Goal: Find specific page/section: Find specific page/section

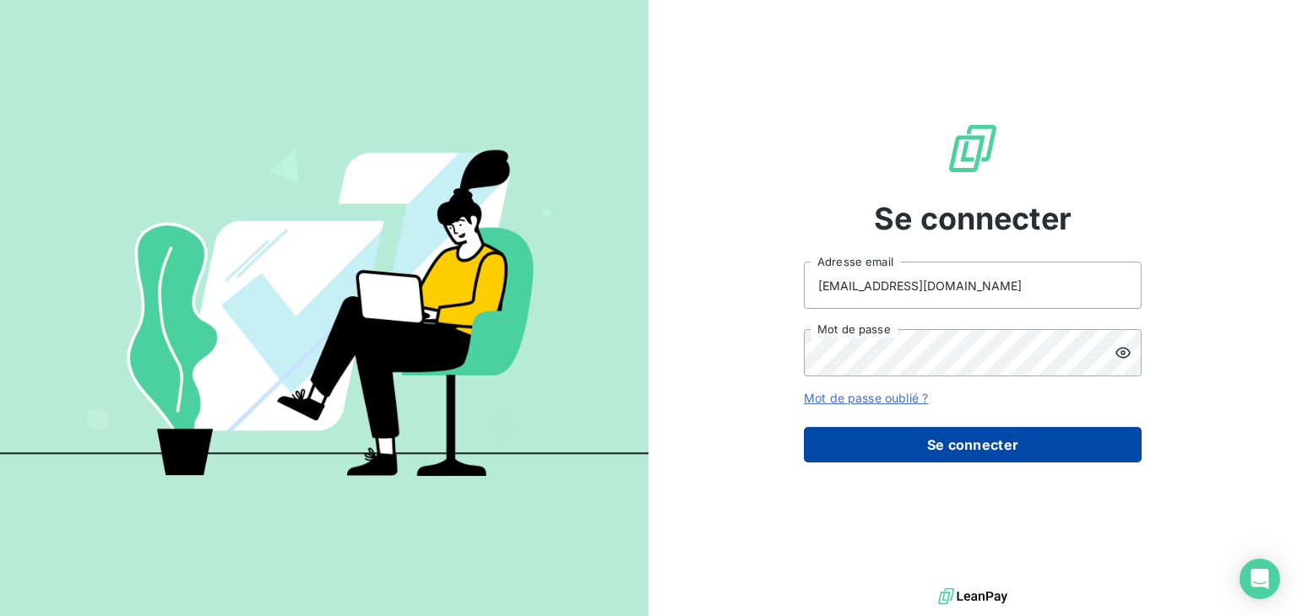
click at [959, 449] on button "Se connecter" at bounding box center [973, 444] width 338 height 35
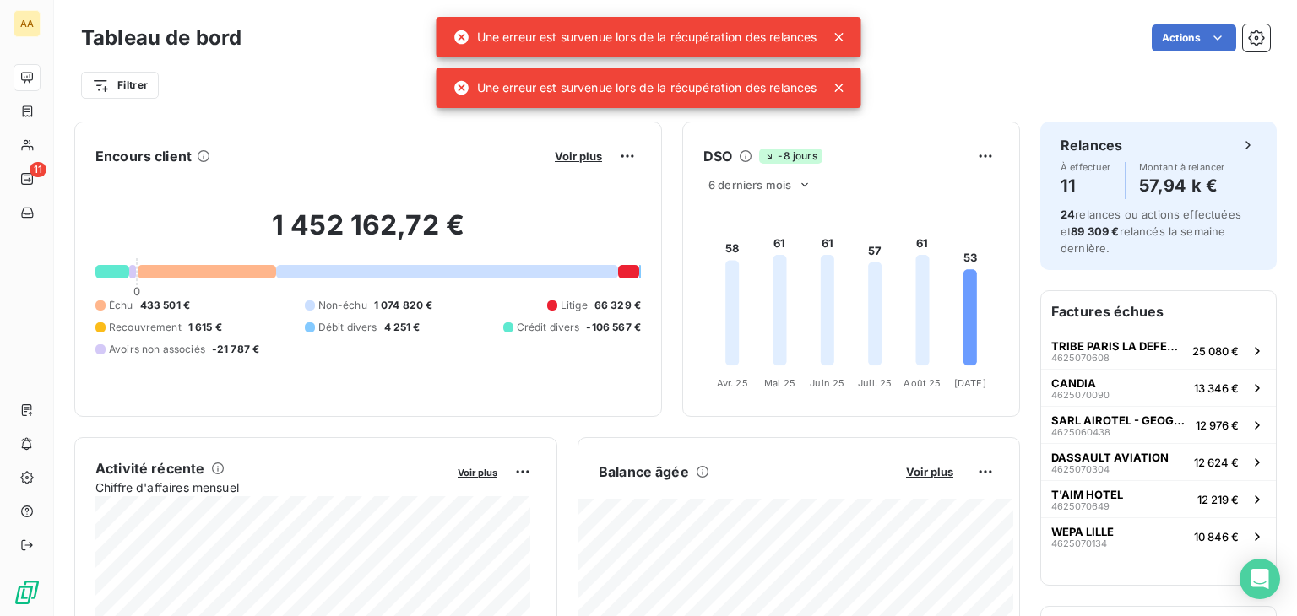
click at [838, 36] on icon at bounding box center [839, 37] width 17 height 17
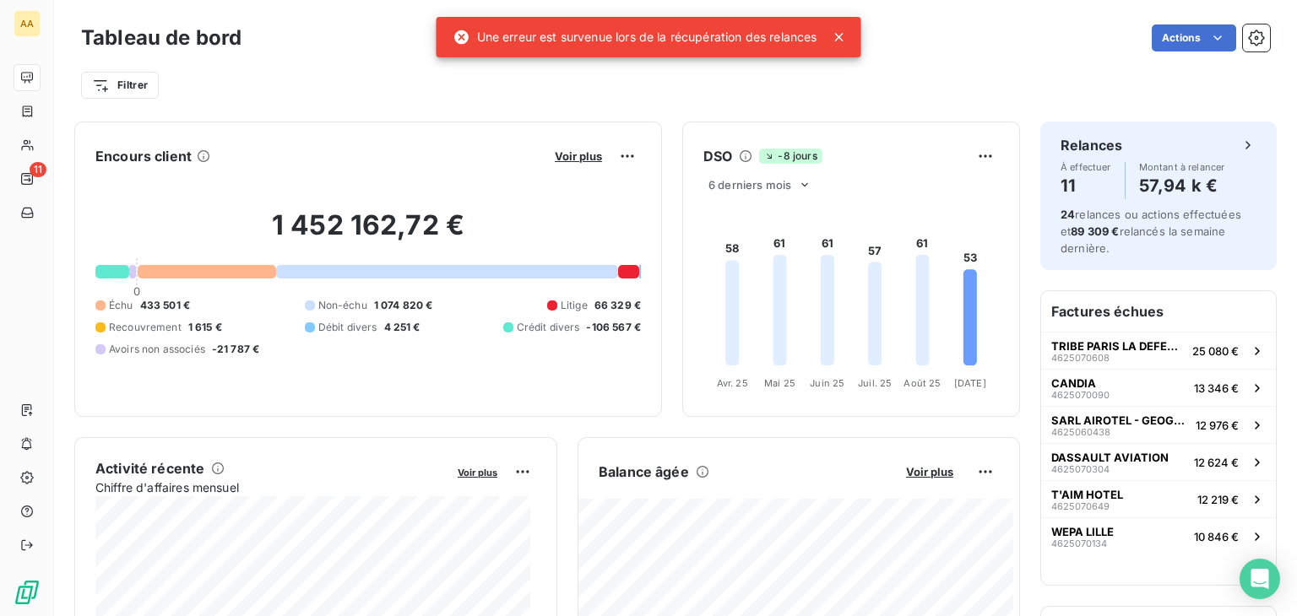
click at [843, 37] on icon at bounding box center [839, 37] width 8 height 8
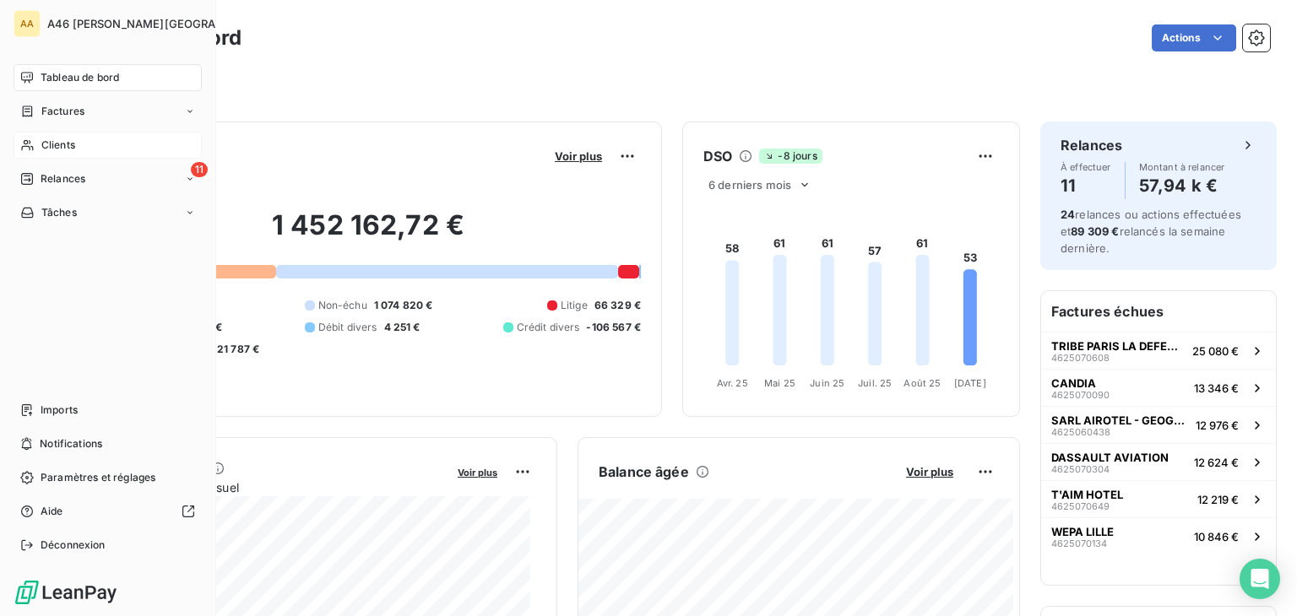
click at [55, 151] on span "Clients" at bounding box center [58, 145] width 34 height 15
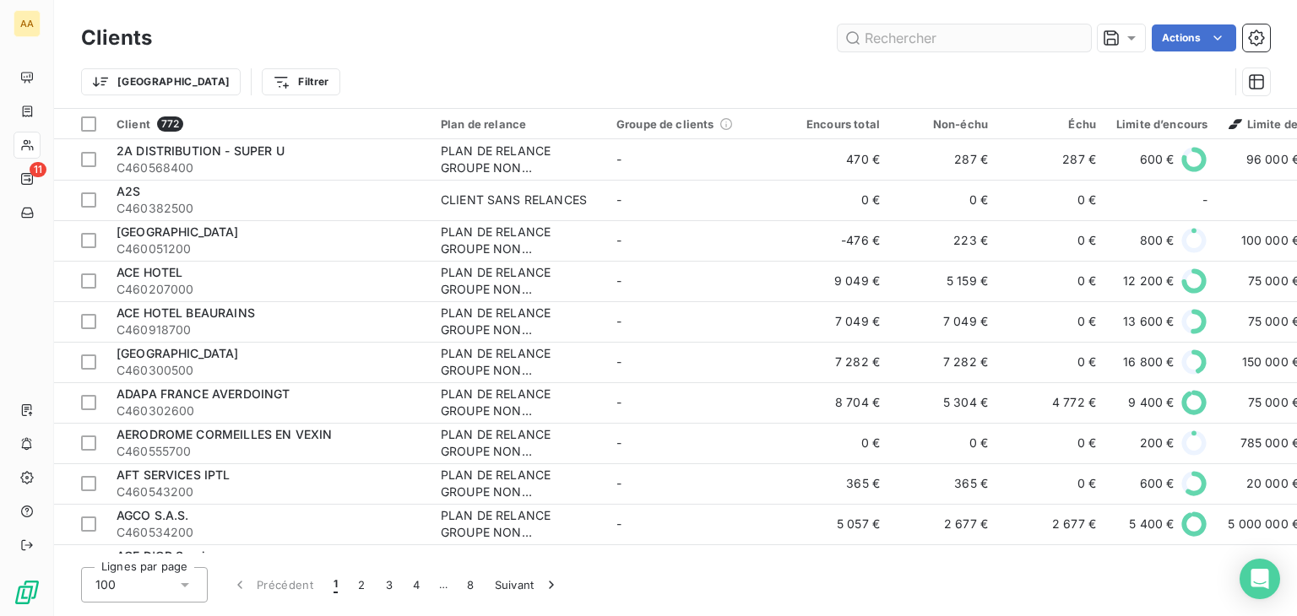
click at [942, 35] on input "text" at bounding box center [964, 37] width 253 height 27
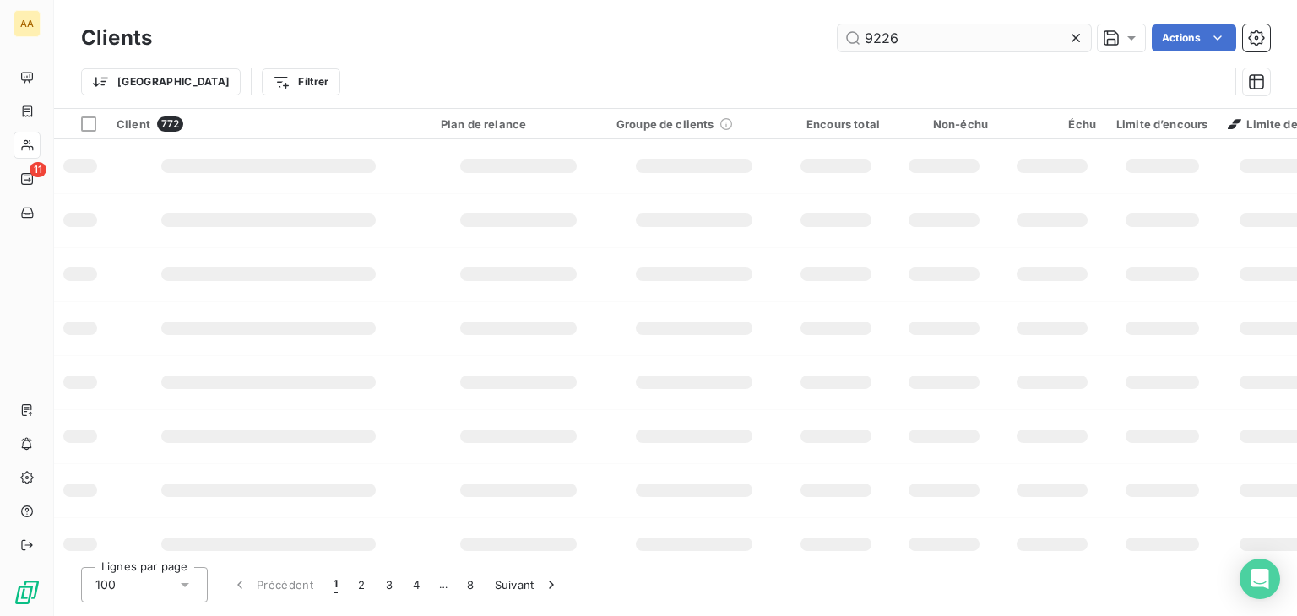
type input "9226"
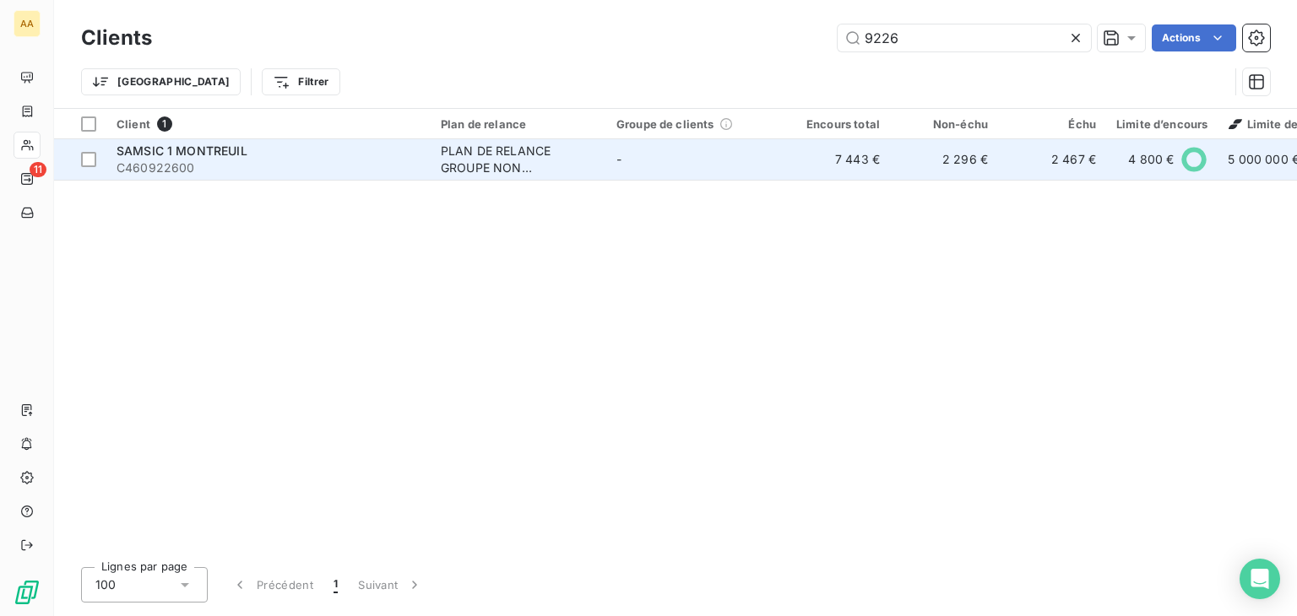
click at [304, 157] on div "SAMSIC 1 MONTREUIL" at bounding box center [269, 151] width 304 height 17
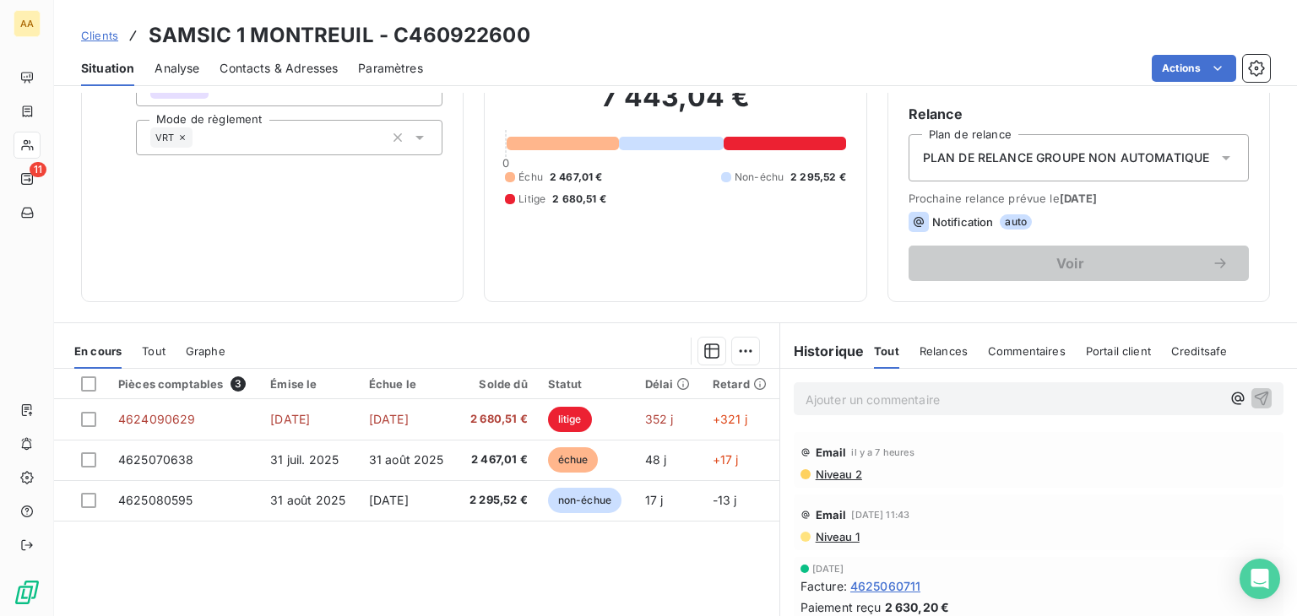
scroll to position [267, 0]
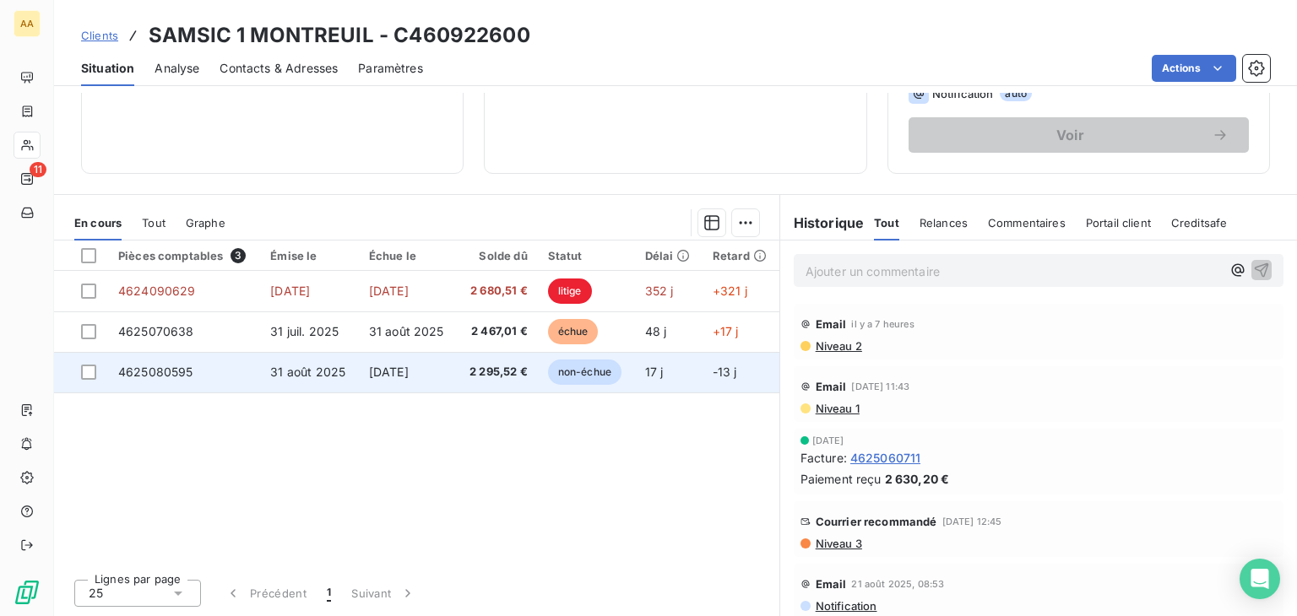
click at [590, 372] on span "non-échue" at bounding box center [584, 372] width 73 height 25
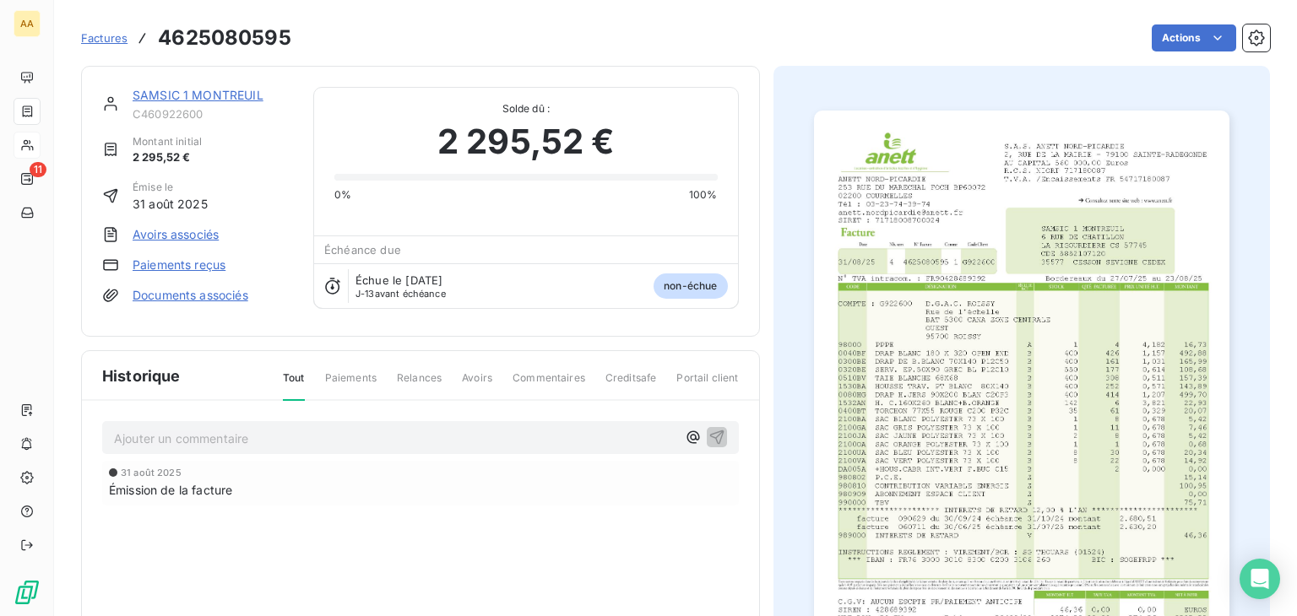
click at [888, 358] on img "button" at bounding box center [1021, 405] width 415 height 588
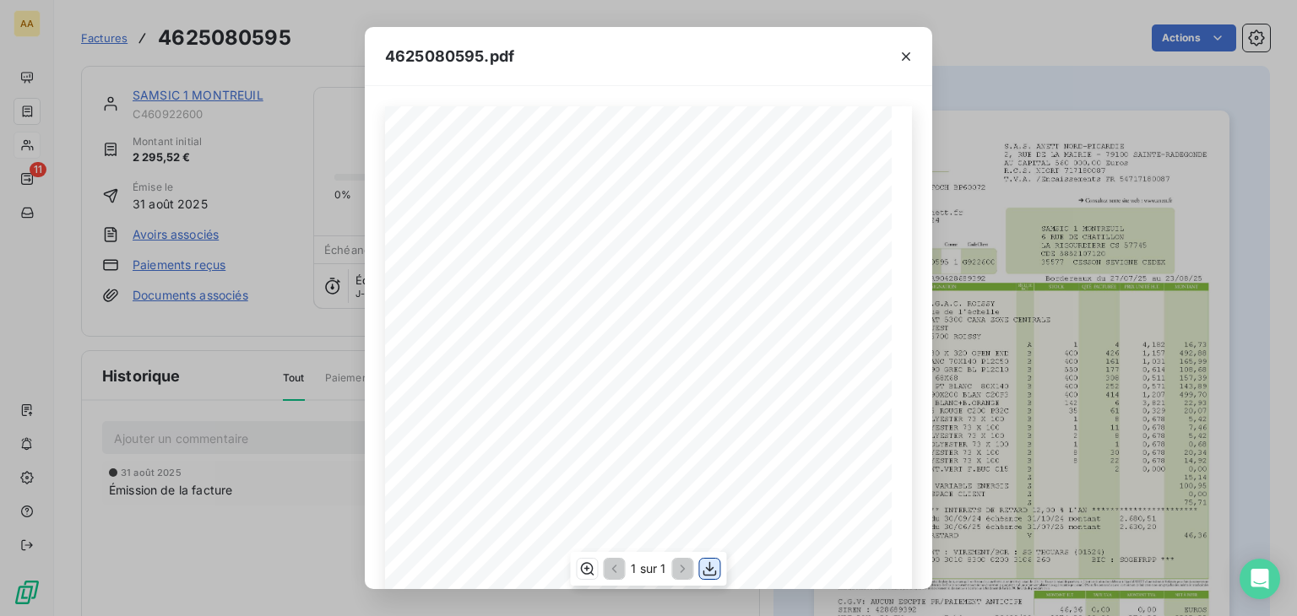
click at [707, 569] on icon "button" at bounding box center [710, 569] width 17 height 17
click at [902, 58] on icon "button" at bounding box center [906, 56] width 17 height 17
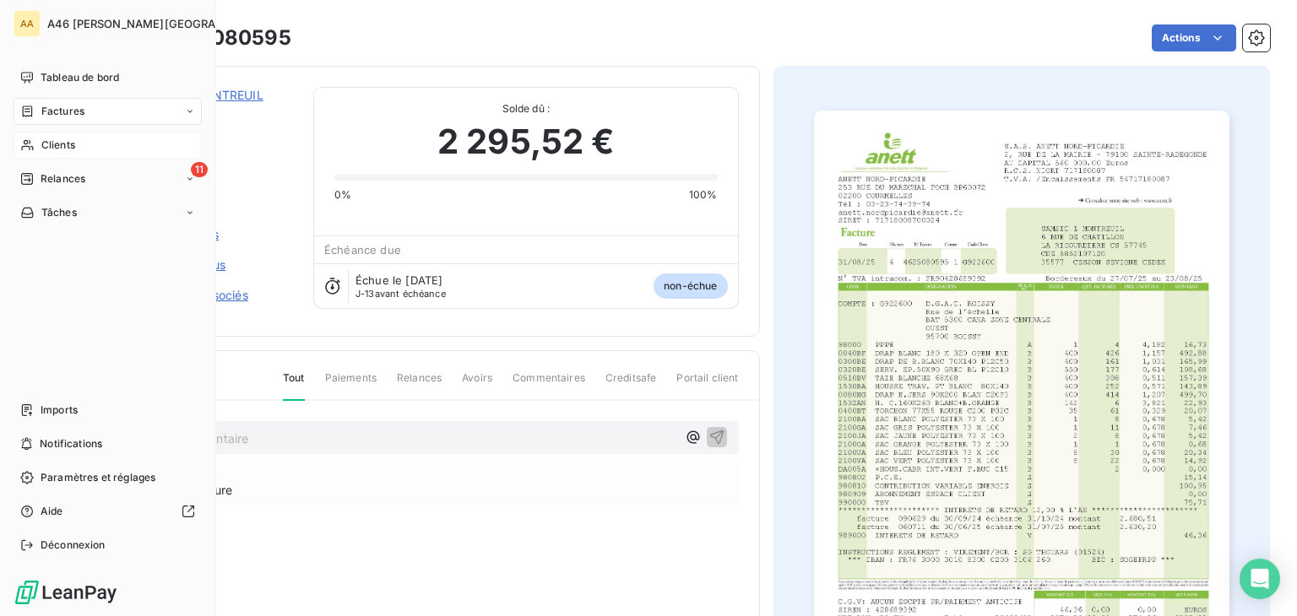
click at [58, 149] on span "Clients" at bounding box center [58, 145] width 34 height 15
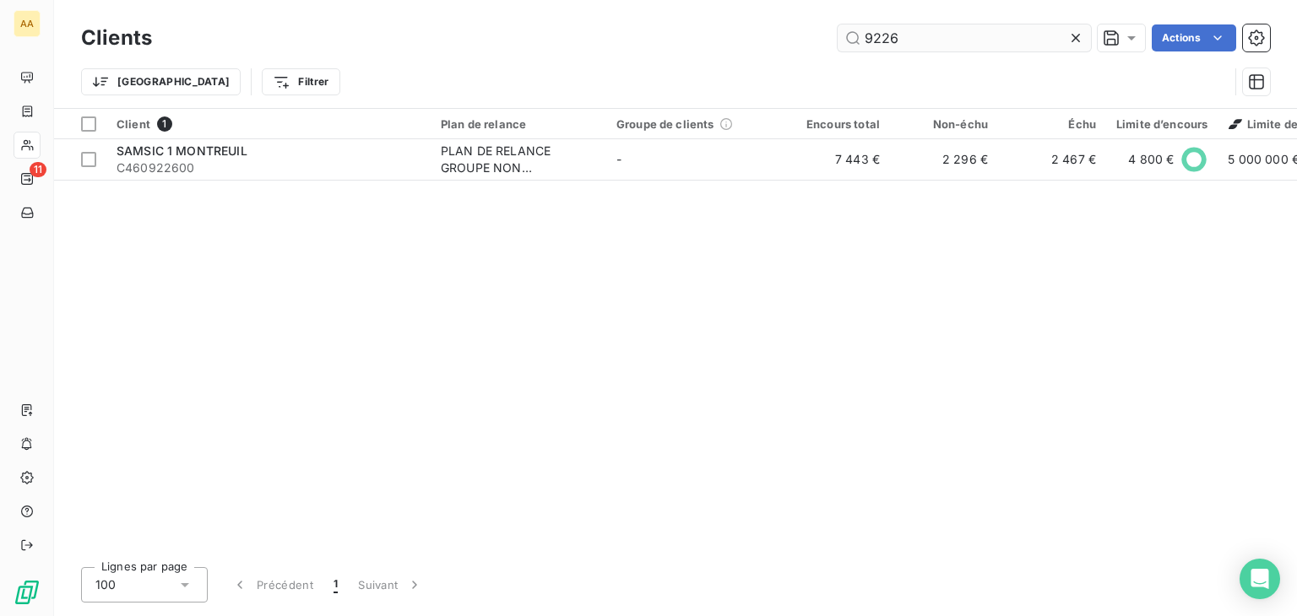
click at [913, 41] on input "9226" at bounding box center [964, 37] width 253 height 27
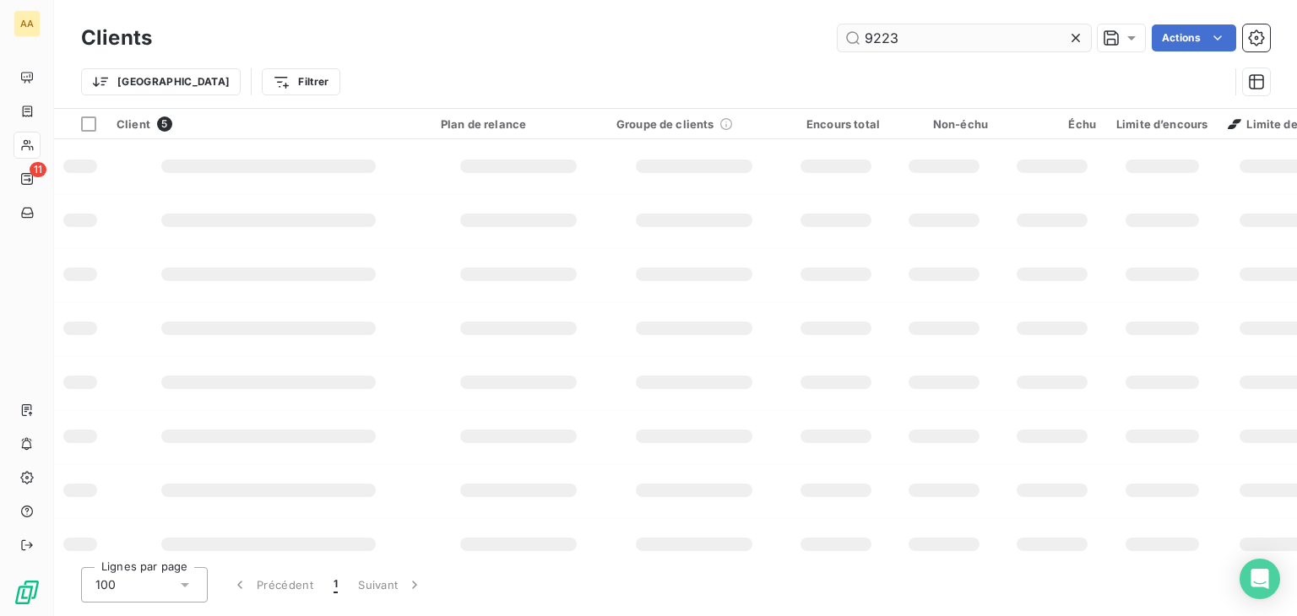
type input "9223"
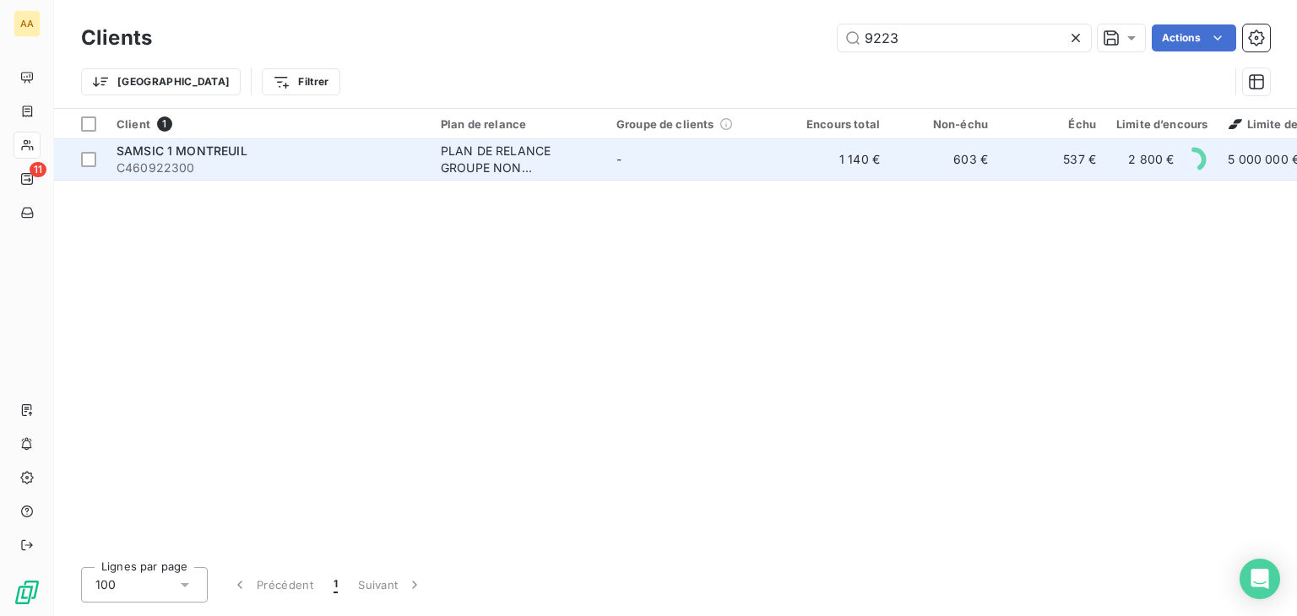
click at [466, 160] on div "PLAN DE RELANCE GROUPE NON AUTOMATIQUE" at bounding box center [518, 160] width 155 height 34
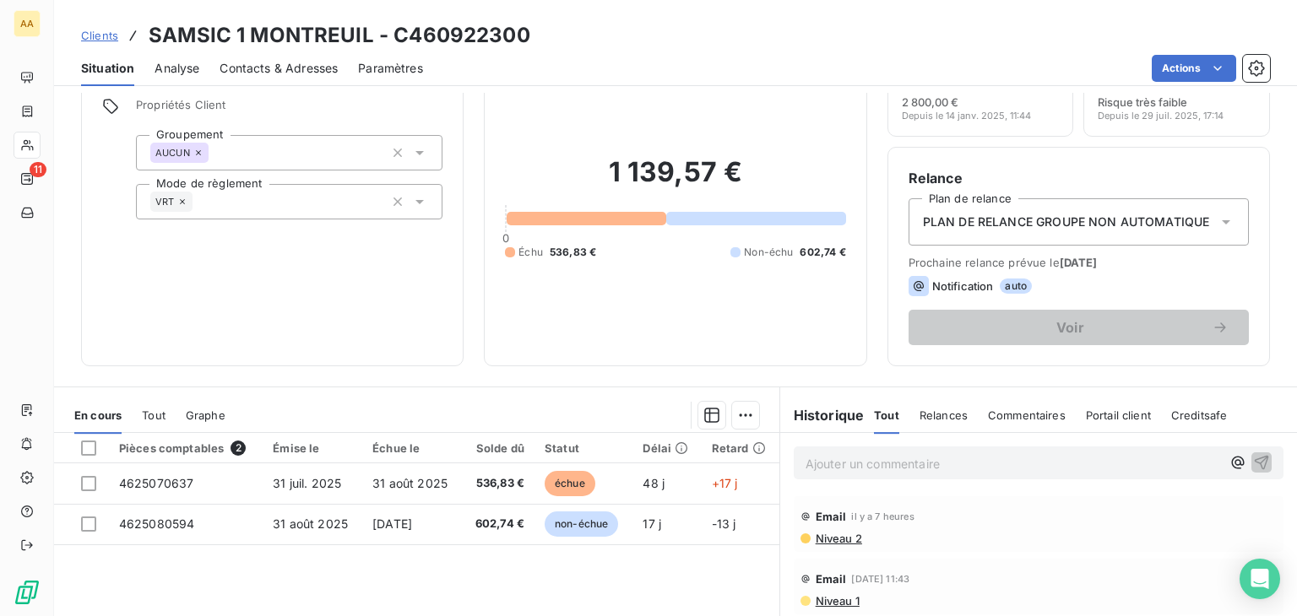
scroll to position [267, 0]
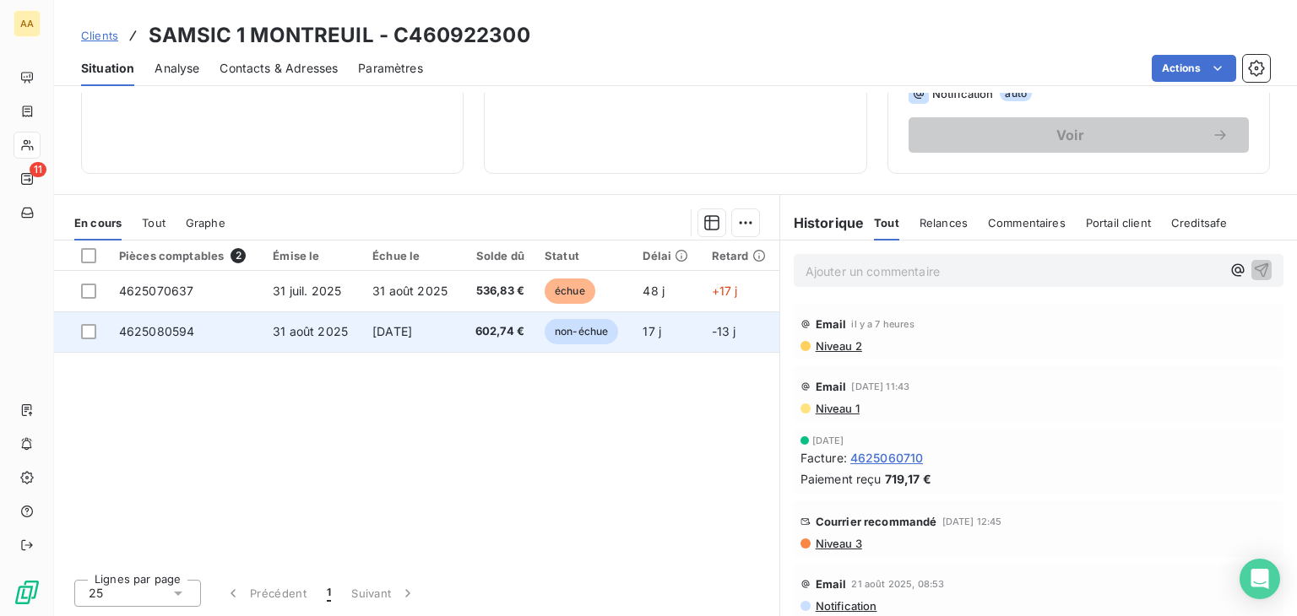
click at [564, 334] on span "non-échue" at bounding box center [581, 331] width 73 height 25
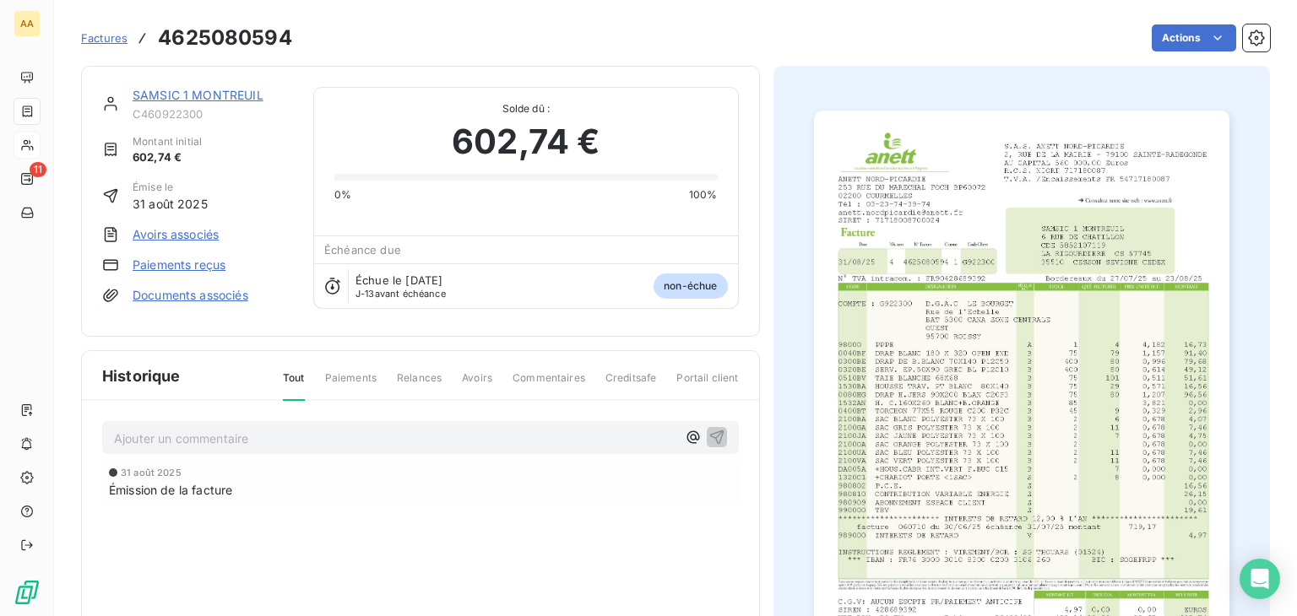
click at [1010, 360] on img "button" at bounding box center [1021, 405] width 415 height 588
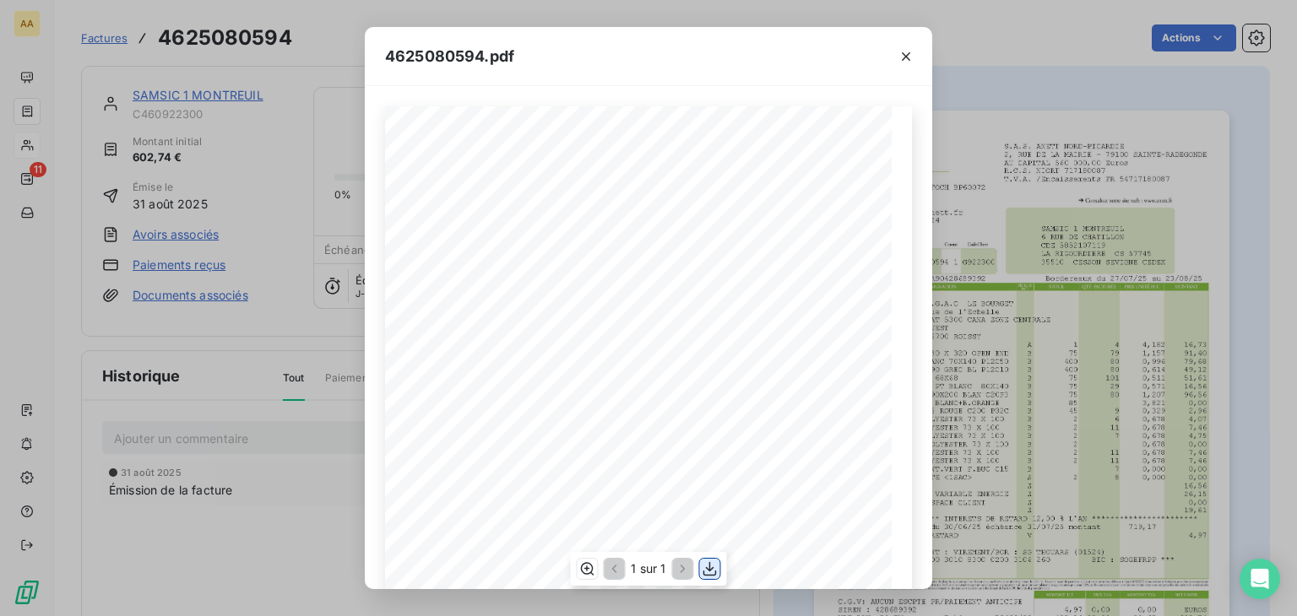
click at [709, 569] on icon "button" at bounding box center [710, 569] width 14 height 14
drag, startPoint x: 1005, startPoint y: 92, endPoint x: 1029, endPoint y: 85, distance: 24.6
click at [1005, 92] on div "4625080594.pdf S.A.S. ANETT NORD-PICARDIE 2, RUE DE LA MAIRIE - 79100 SAINTE-RA…" at bounding box center [648, 308] width 1297 height 616
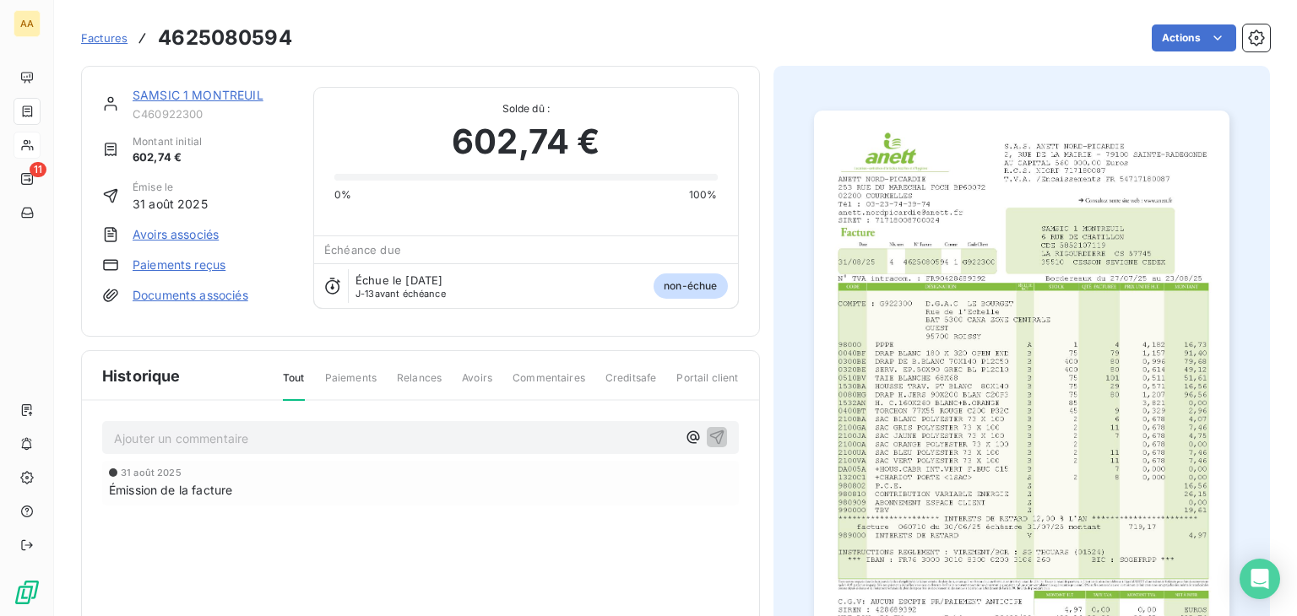
click at [973, 321] on img "button" at bounding box center [1021, 405] width 415 height 588
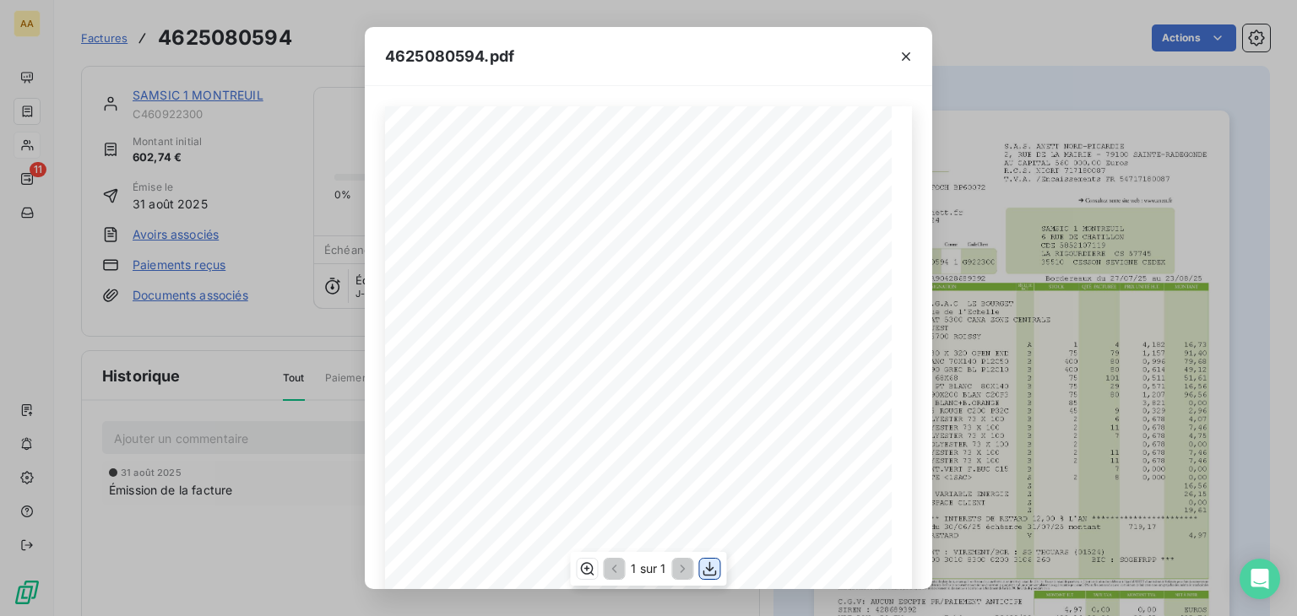
click at [711, 570] on icon "button" at bounding box center [710, 569] width 17 height 17
drag, startPoint x: 905, startPoint y: 58, endPoint x: 966, endPoint y: 52, distance: 61.2
click at [905, 58] on icon "button" at bounding box center [906, 56] width 17 height 17
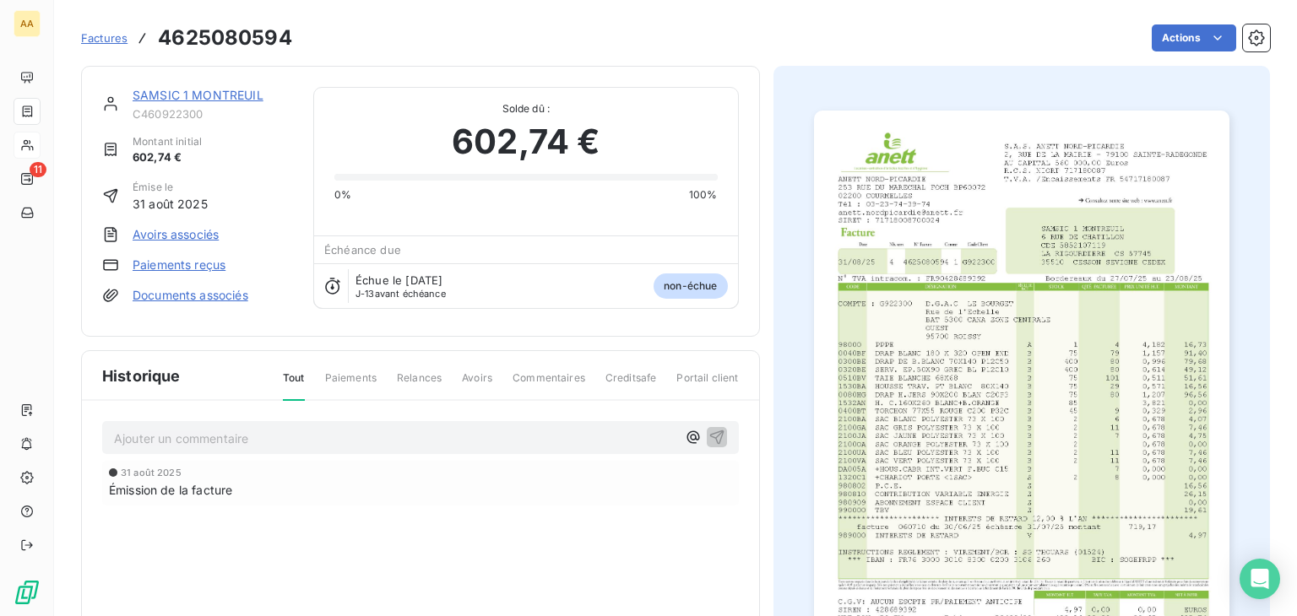
click at [640, 38] on div "Actions" at bounding box center [791, 37] width 958 height 27
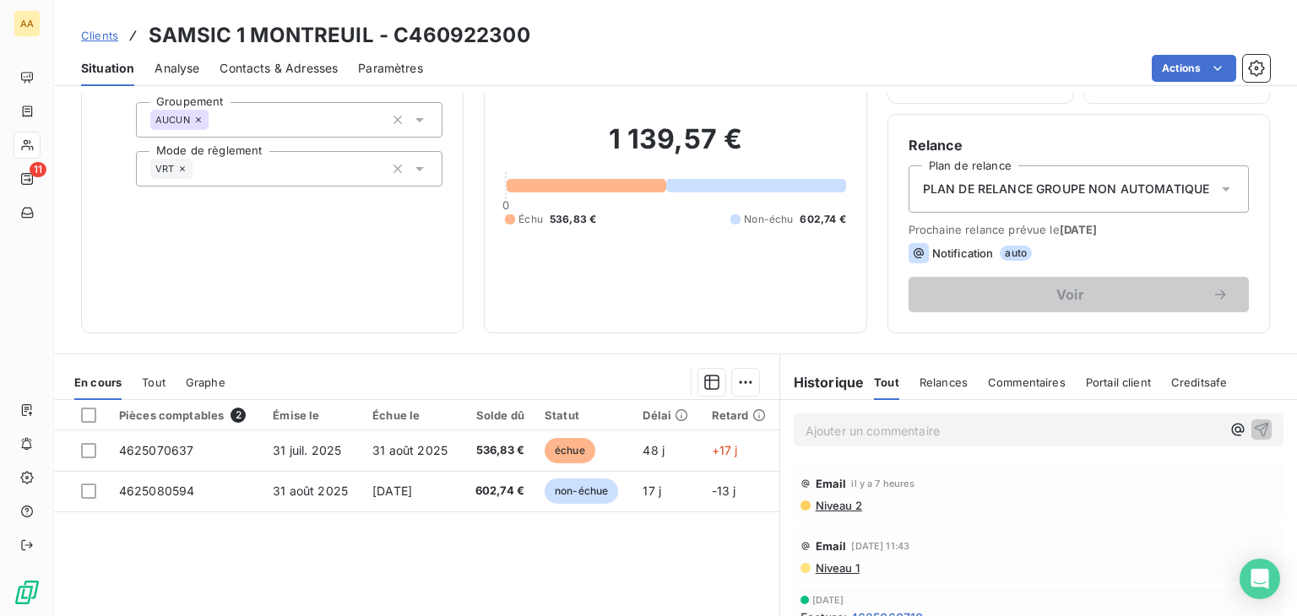
scroll to position [253, 0]
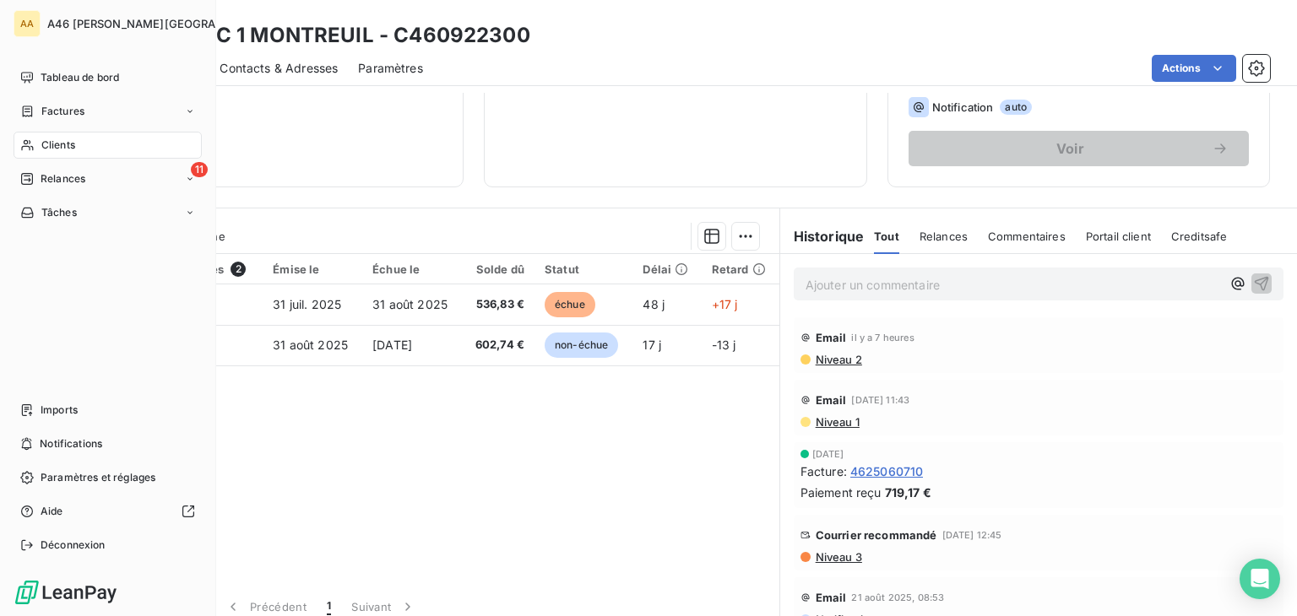
click at [57, 146] on span "Clients" at bounding box center [58, 145] width 34 height 15
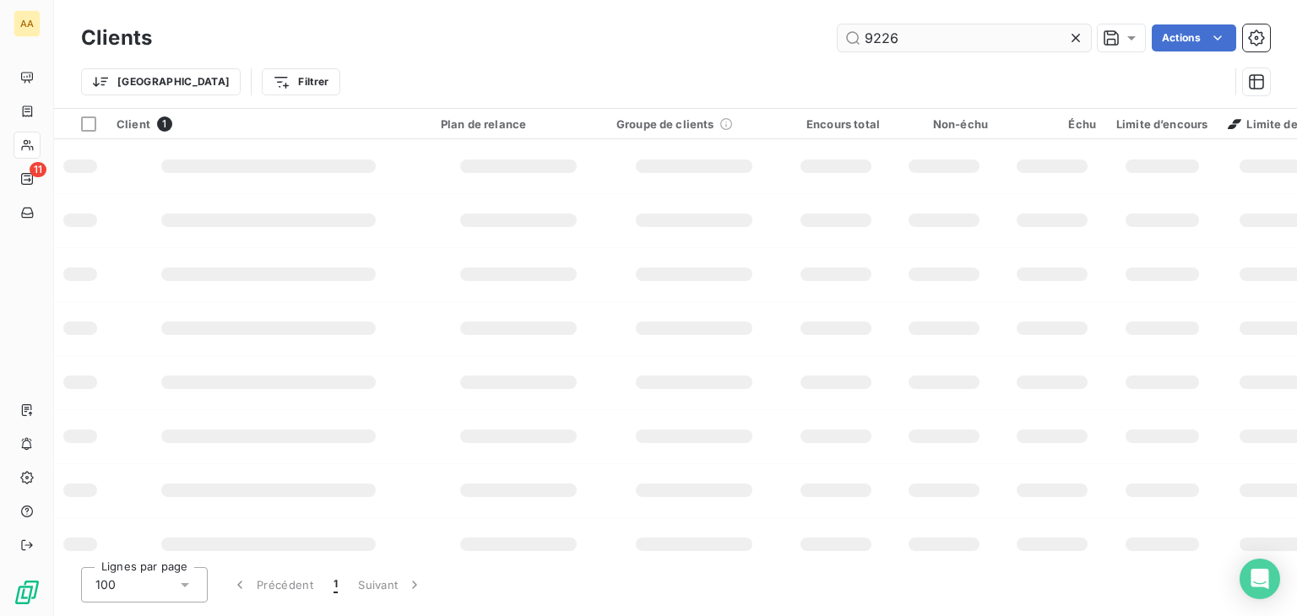
type input "9226"
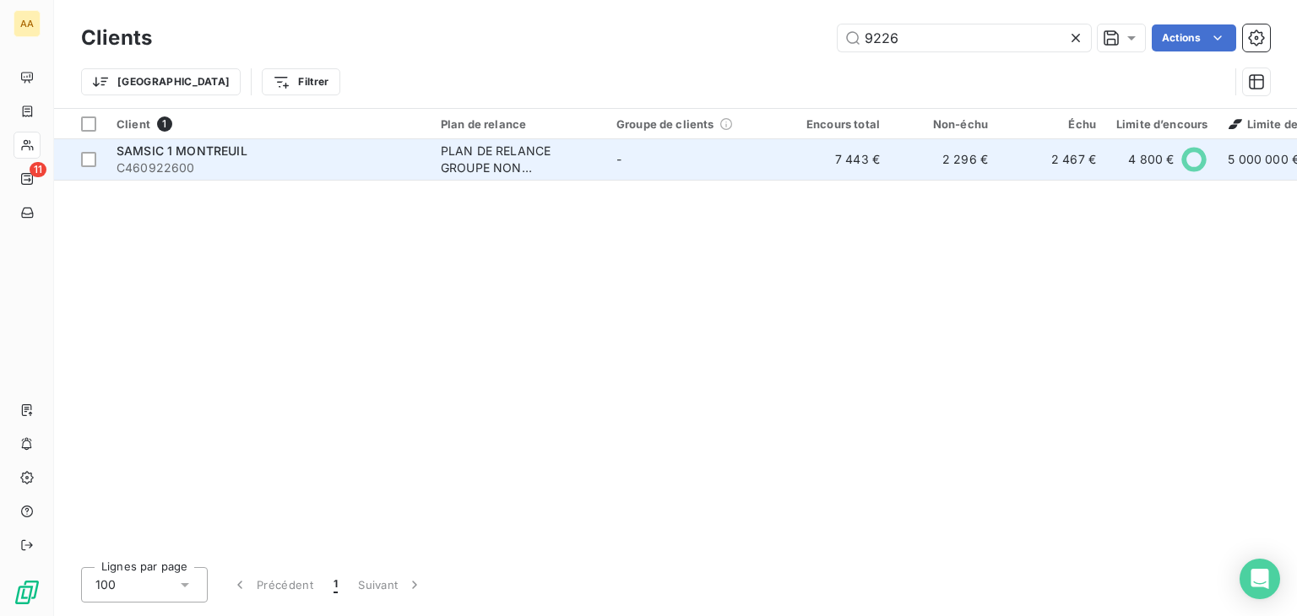
click at [448, 160] on div "PLAN DE RELANCE GROUPE NON AUTOMATIQUE" at bounding box center [518, 160] width 155 height 34
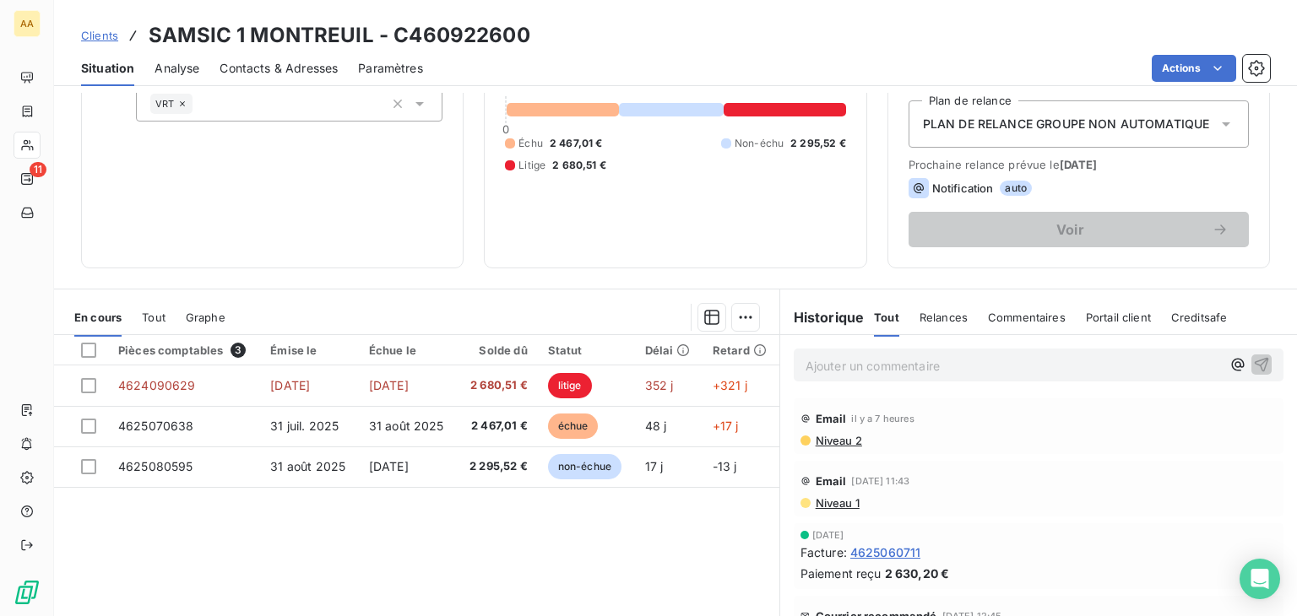
scroll to position [267, 0]
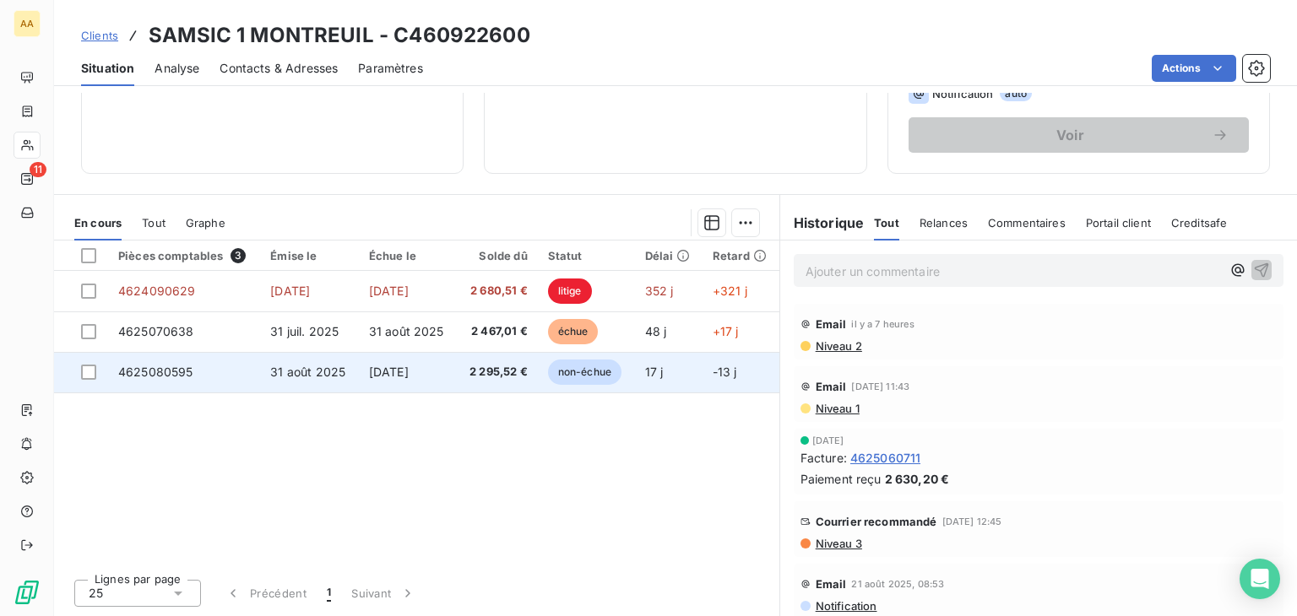
click at [574, 373] on span "non-échue" at bounding box center [584, 372] width 73 height 25
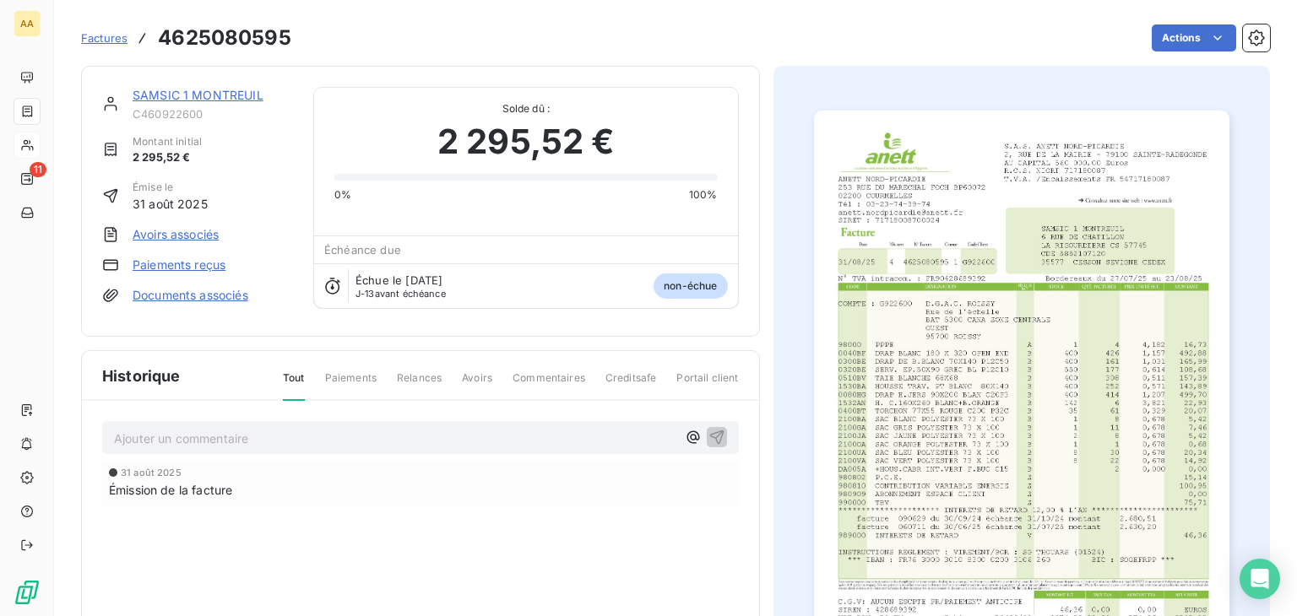
click at [966, 403] on img "button" at bounding box center [1021, 405] width 415 height 588
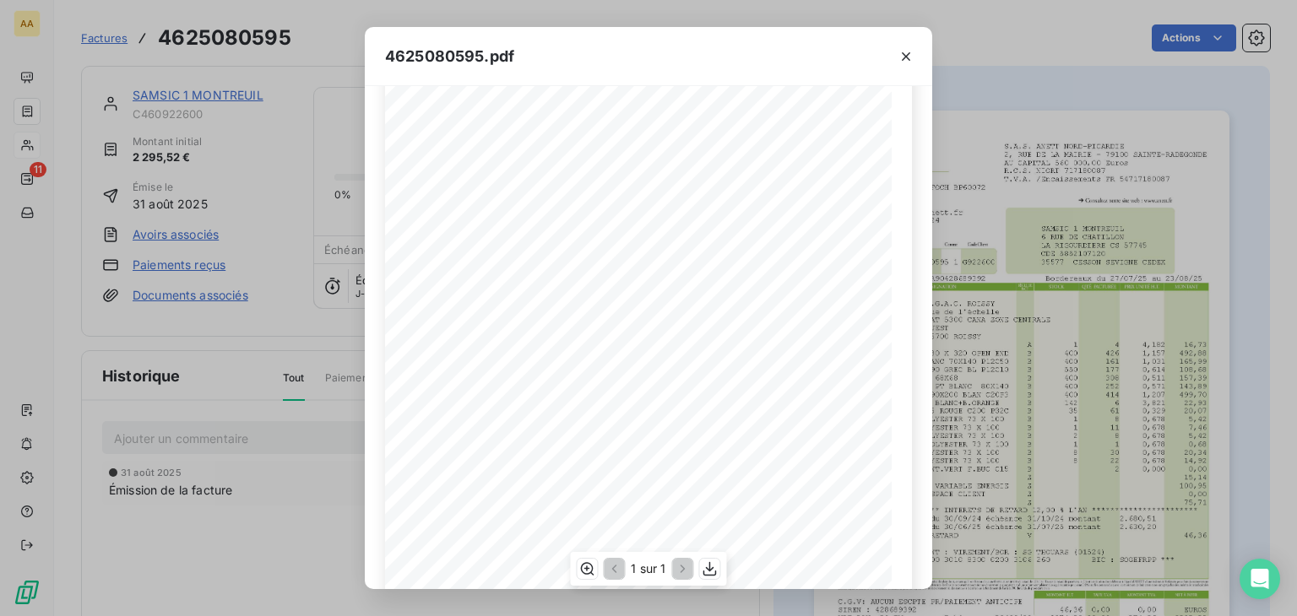
scroll to position [253, 0]
drag, startPoint x: 908, startPoint y: 58, endPoint x: 692, endPoint y: 137, distance: 230.0
click at [908, 58] on icon "button" at bounding box center [906, 56] width 8 height 8
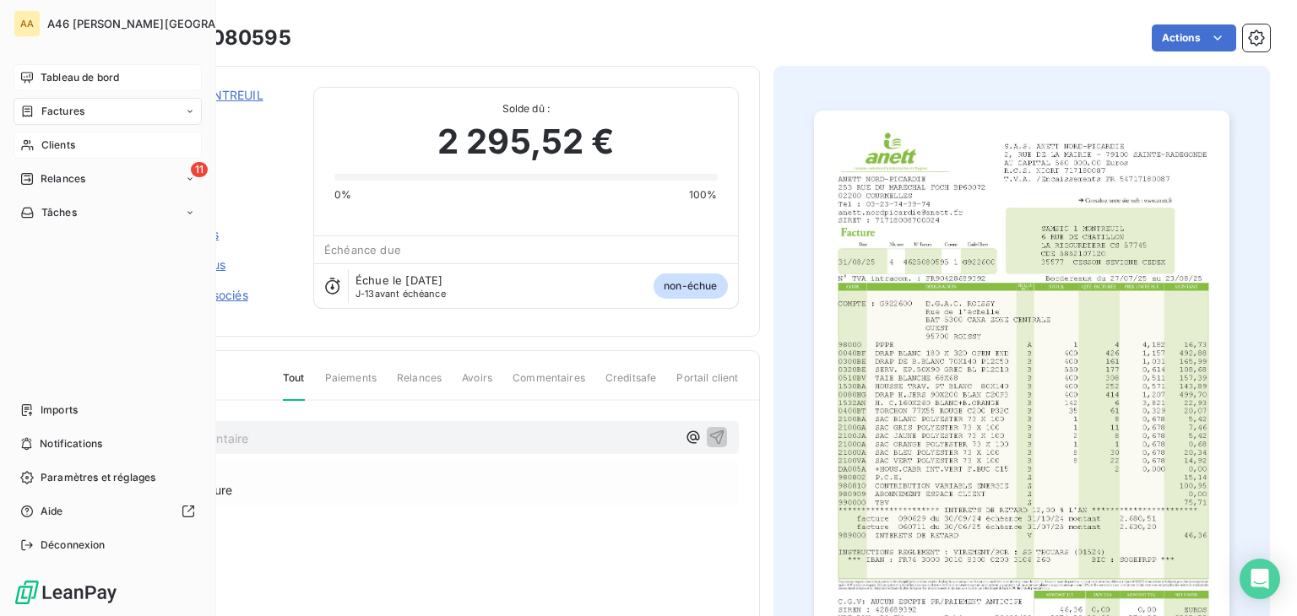
click at [74, 78] on span "Tableau de bord" at bounding box center [80, 77] width 79 height 15
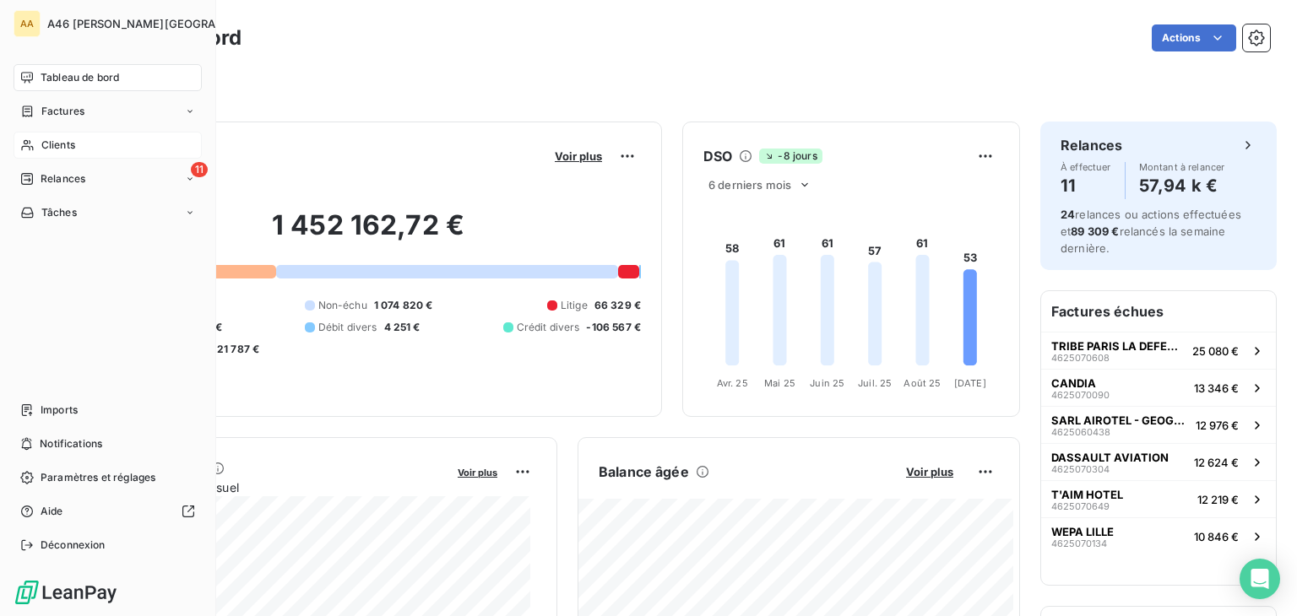
click at [67, 149] on span "Clients" at bounding box center [58, 145] width 34 height 15
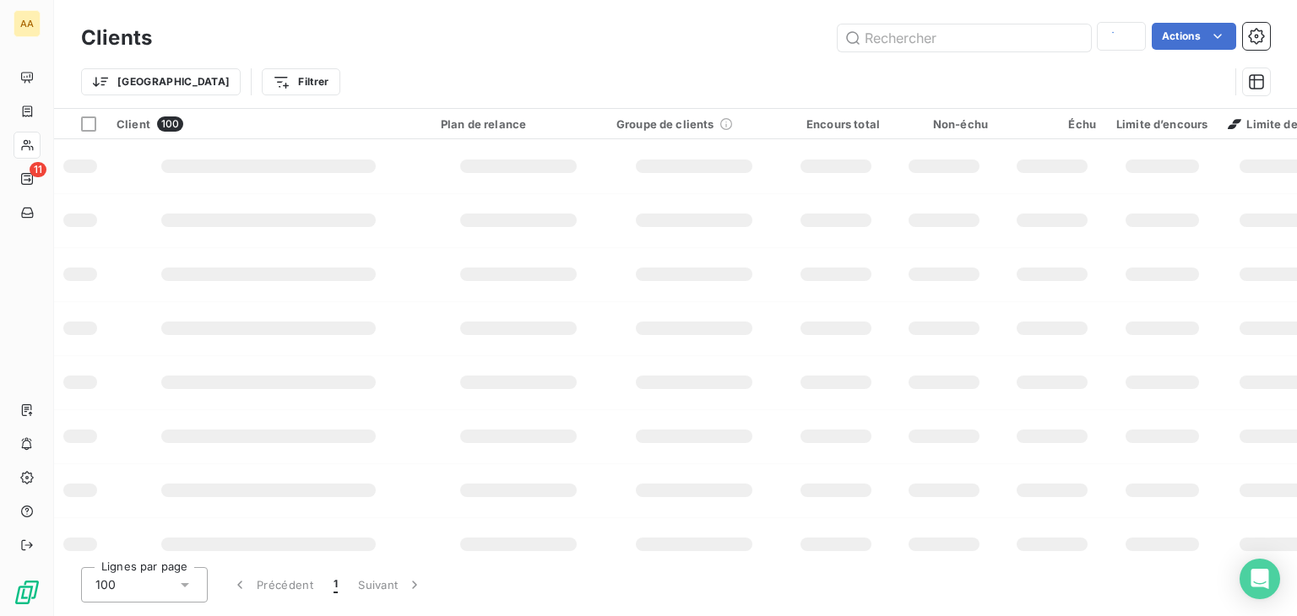
type input "9226"
click at [908, 35] on input "text" at bounding box center [964, 37] width 253 height 27
type input "2070"
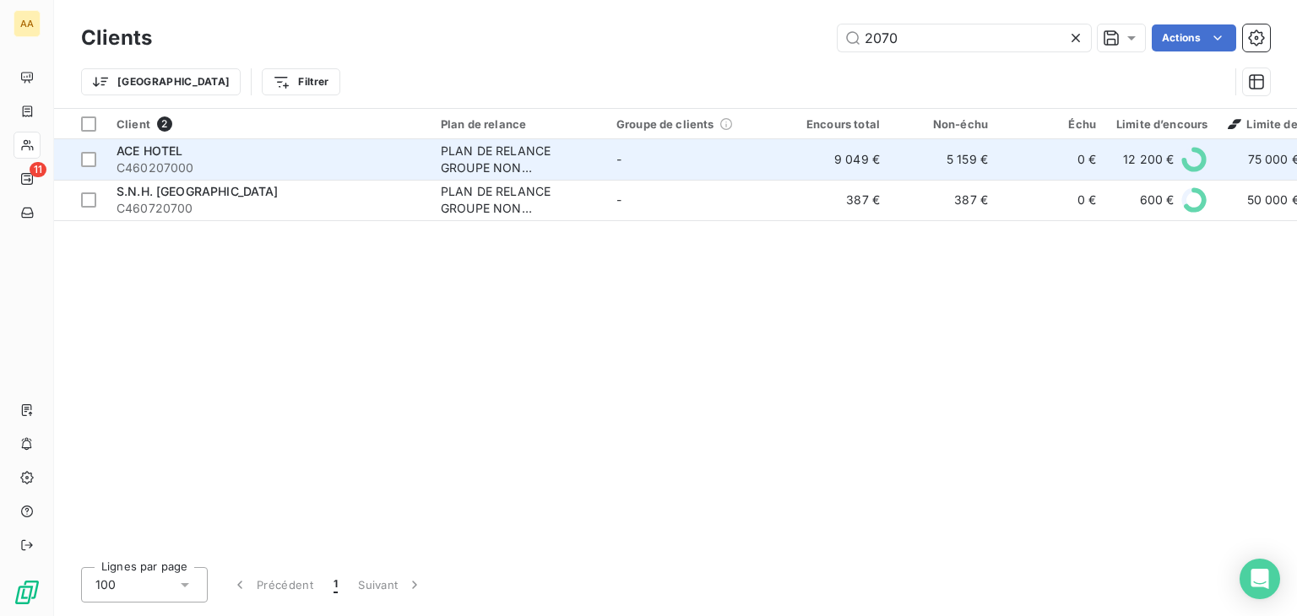
click at [216, 160] on span "C460207000" at bounding box center [269, 168] width 304 height 17
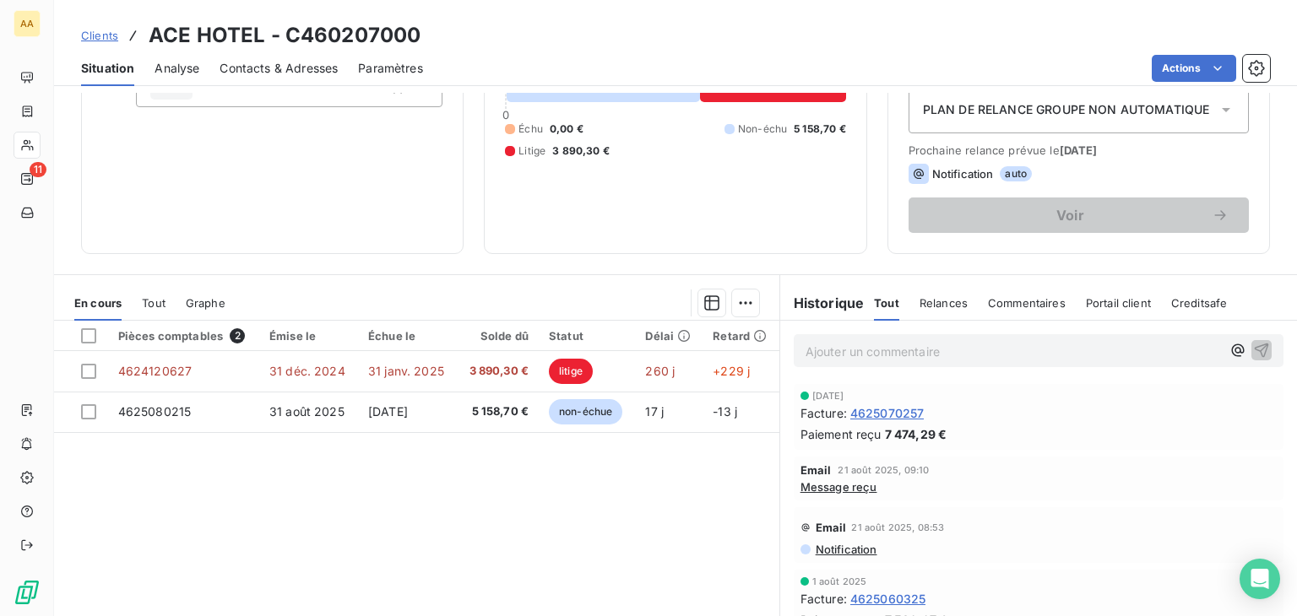
scroll to position [267, 0]
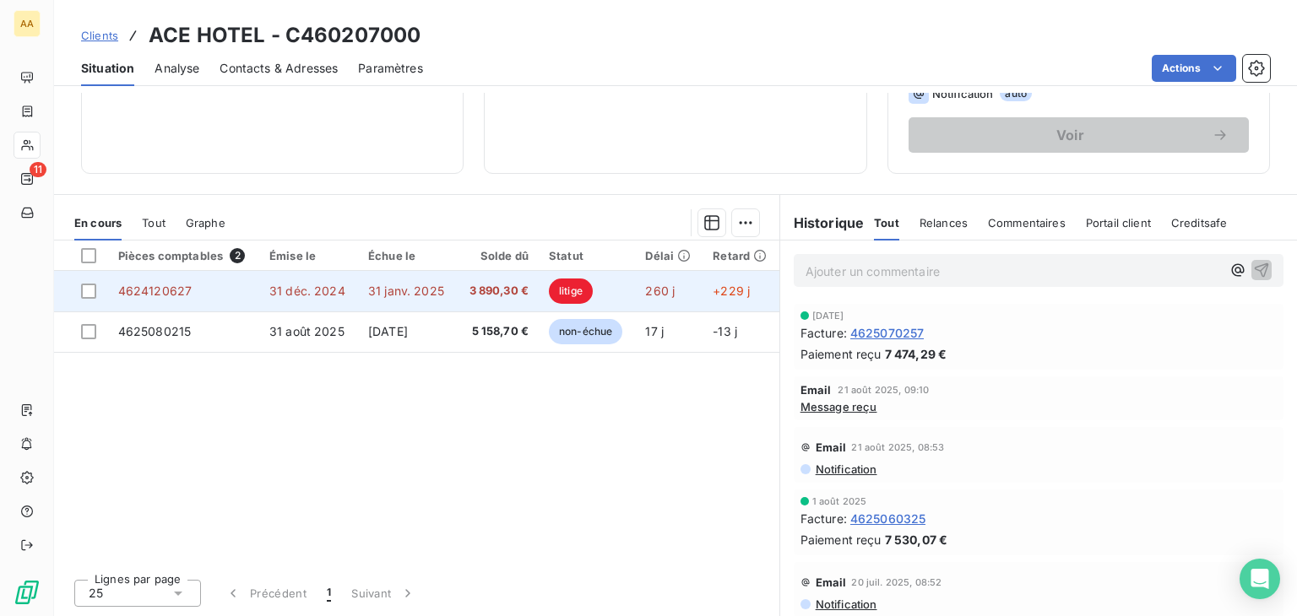
click at [570, 295] on span "litige" at bounding box center [571, 291] width 44 height 25
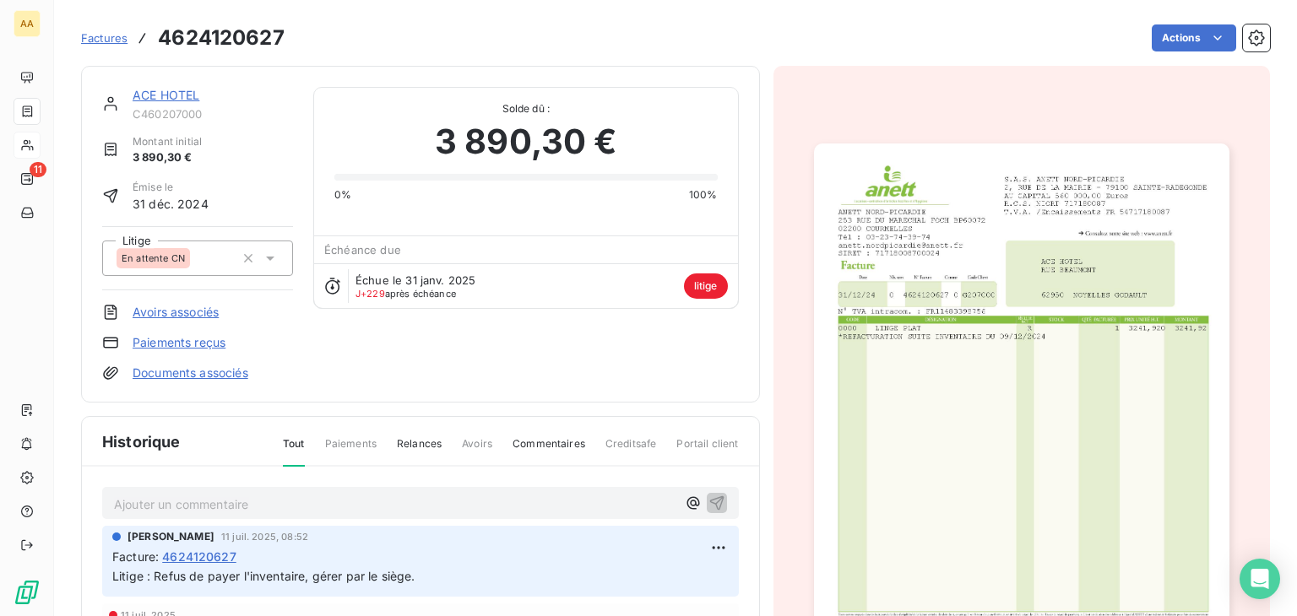
click at [978, 354] on img "button" at bounding box center [1021, 438] width 415 height 588
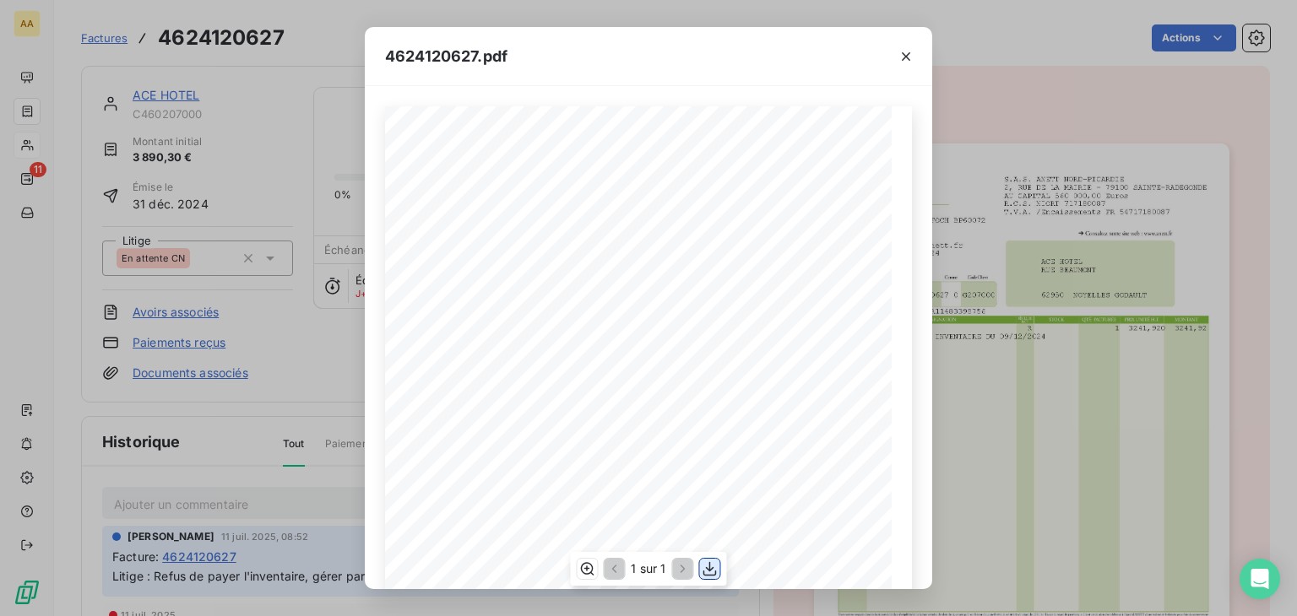
click at [711, 572] on icon "button" at bounding box center [710, 569] width 17 height 17
drag, startPoint x: 908, startPoint y: 57, endPoint x: 899, endPoint y: 45, distance: 15.7
click at [908, 57] on icon "button" at bounding box center [906, 56] width 8 height 8
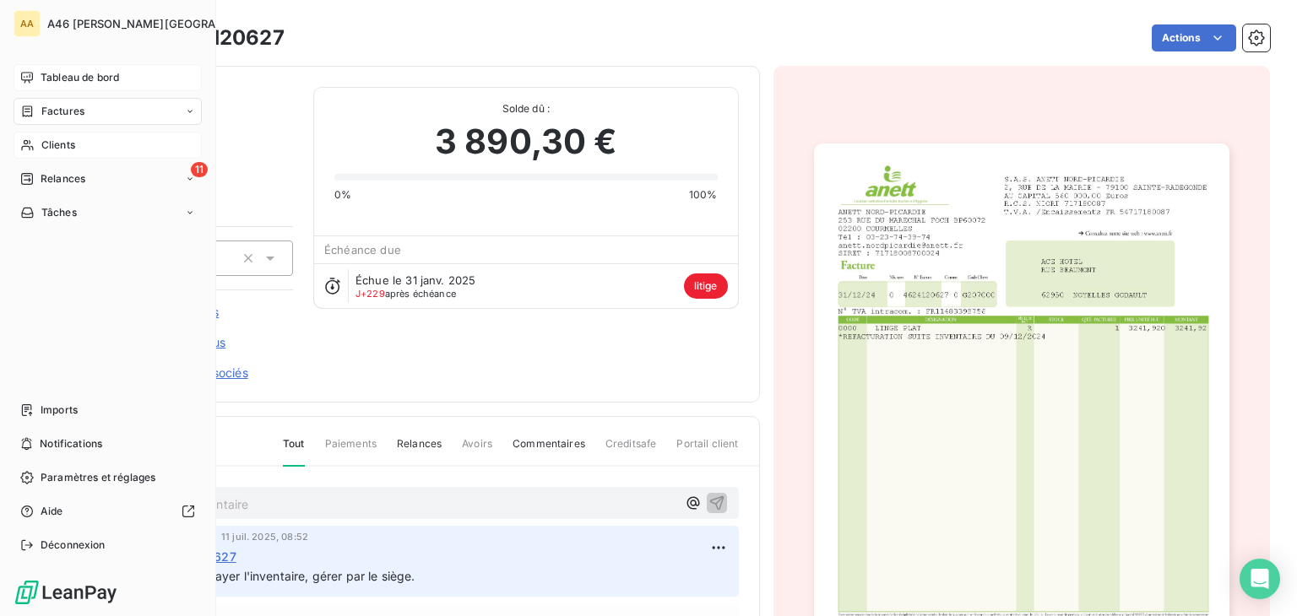
click at [100, 72] on span "Tableau de bord" at bounding box center [80, 77] width 79 height 15
